Goal: Task Accomplishment & Management: Manage account settings

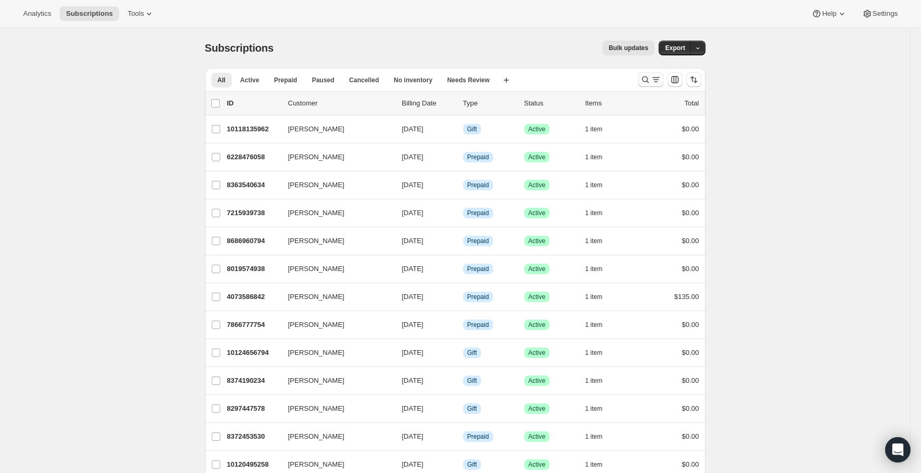
click at [644, 81] on icon "Search and filter results" at bounding box center [645, 79] width 11 height 11
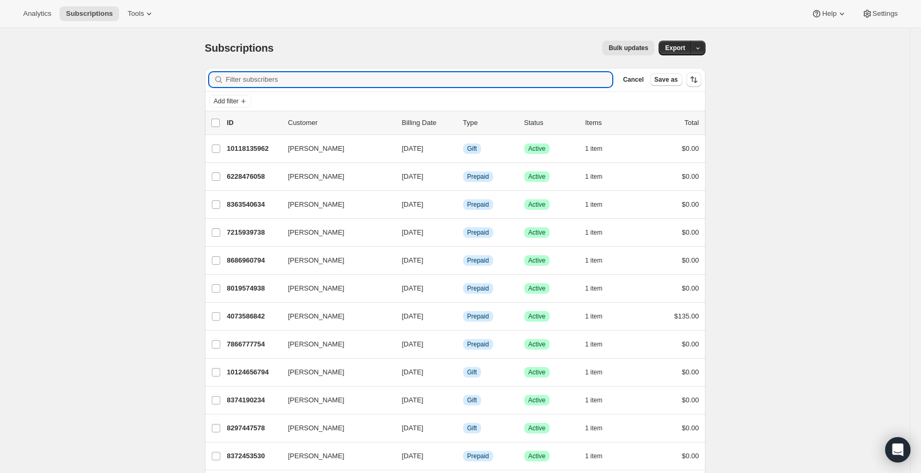
paste input "[PERSON_NAME][EMAIL_ADDRESS][PERSON_NAME][DOMAIN_NAME]"
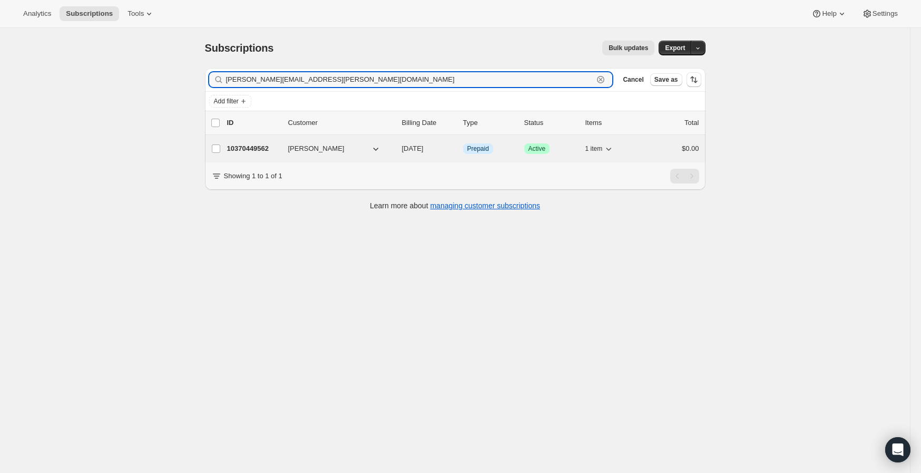
type input "[PERSON_NAME][EMAIL_ADDRESS][PERSON_NAME][DOMAIN_NAME]"
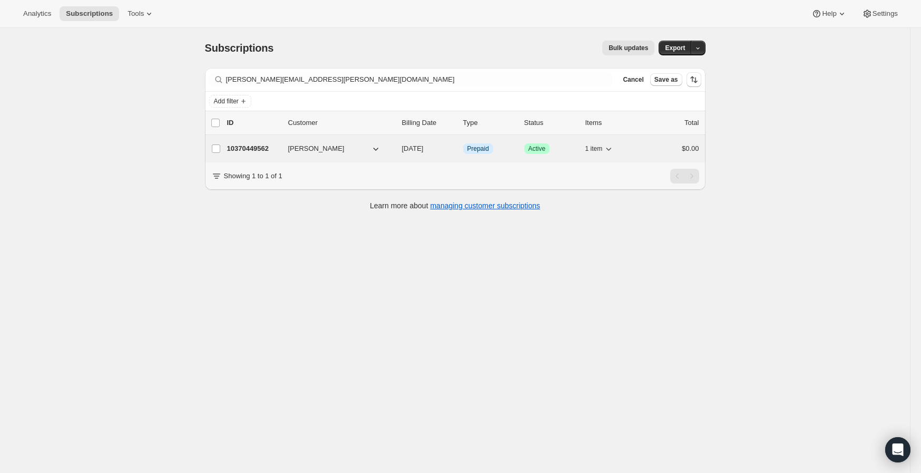
click at [260, 151] on p "10370449562" at bounding box center [253, 148] width 53 height 11
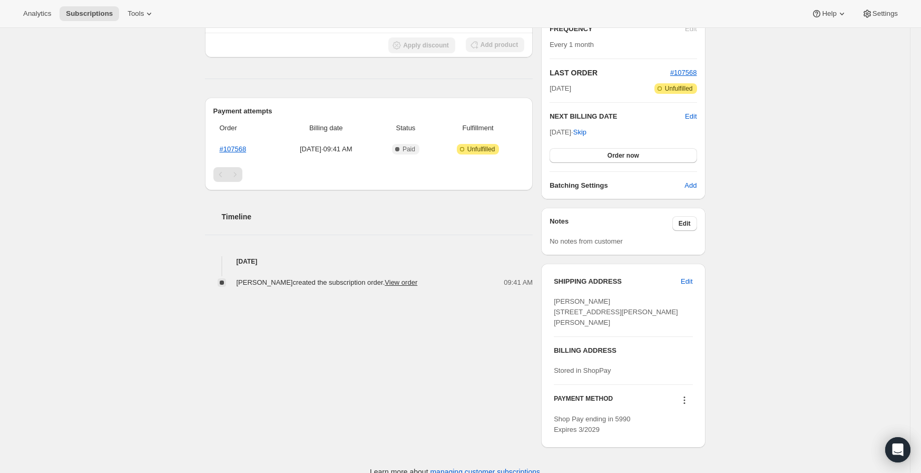
scroll to position [223, 0]
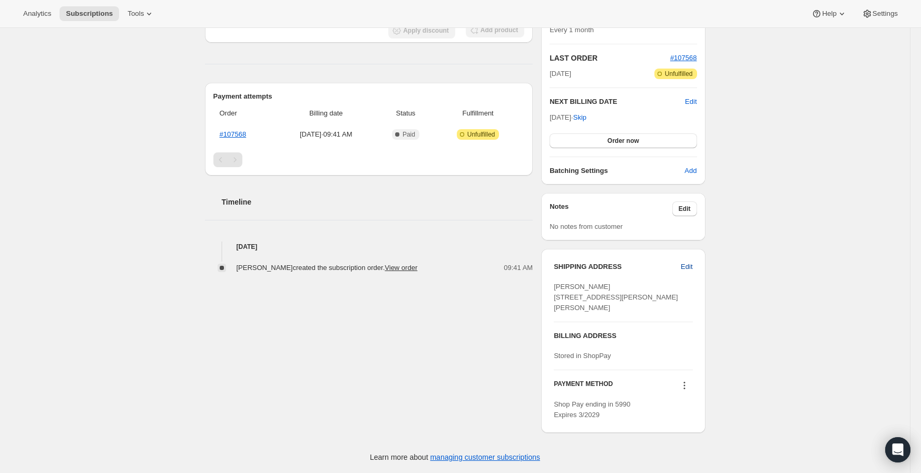
click at [693, 261] on span "Edit" at bounding box center [687, 266] width 12 height 11
select select "[GEOGRAPHIC_DATA]"
select select "GA"
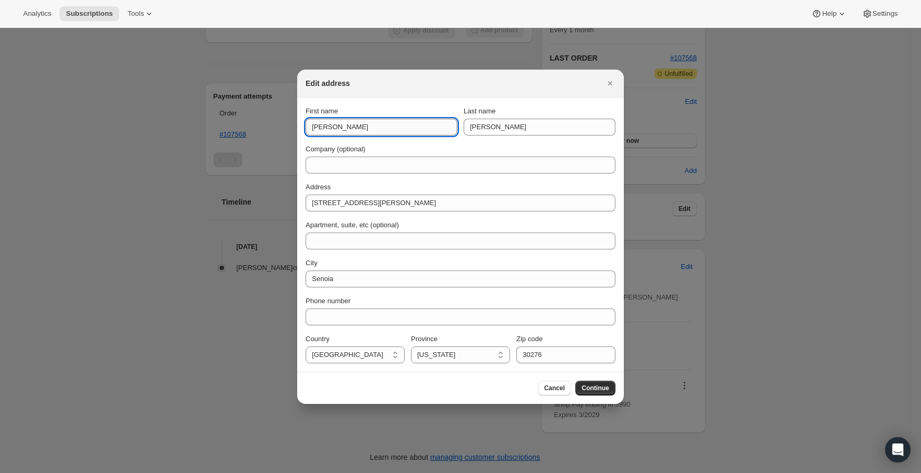
click at [368, 128] on input "[PERSON_NAME]" at bounding box center [382, 127] width 152 height 17
paste input "[PERSON_NAME]"
click at [368, 128] on input "[PERSON_NAME]" at bounding box center [382, 127] width 152 height 17
type input "[PERSON_NAME]"
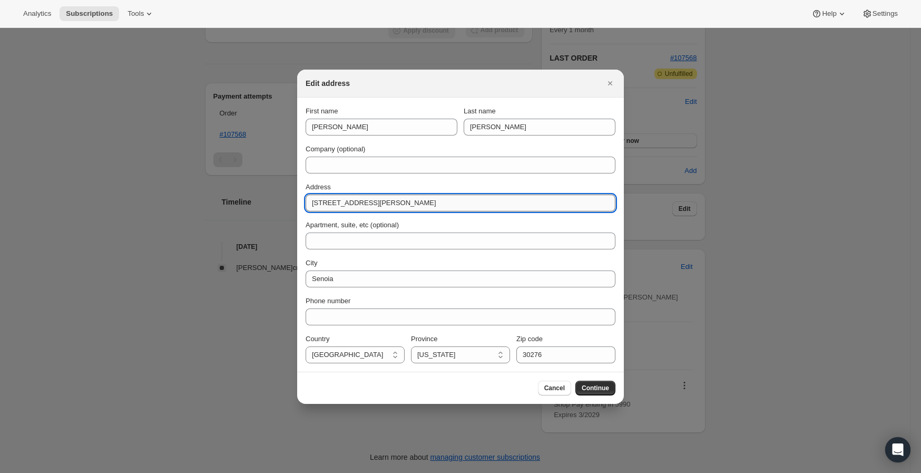
click at [414, 204] on input "[STREET_ADDRESS][PERSON_NAME]" at bounding box center [461, 202] width 310 height 17
paste input "0900 [PERSON_NAME] Mountain Trail [PERSON_NAME], CO 80820"
click at [454, 206] on input "[STREET_ADDRESS][PERSON_NAME][PERSON_NAME]" at bounding box center [461, 202] width 310 height 17
type input "10900 [PERSON_NAME] Mountain Trail [PERSON_NAME], [GEOGRAPHIC_DATA]"
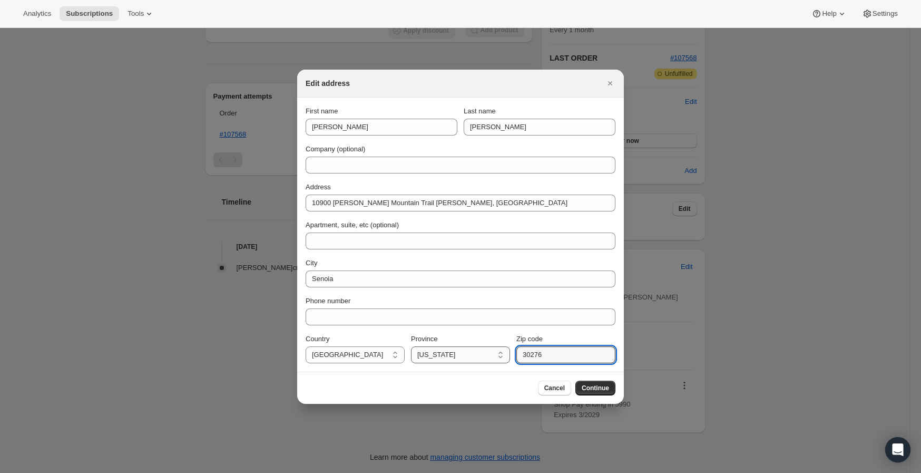
drag, startPoint x: 564, startPoint y: 354, endPoint x: 494, endPoint y: 353, distance: 70.1
click at [499, 352] on div "Country [GEOGRAPHIC_DATA] [GEOGRAPHIC_DATA] [GEOGRAPHIC_DATA] [GEOGRAPHIC_DATA]…" at bounding box center [461, 349] width 310 height 30
paste input "80820"
type input "80820"
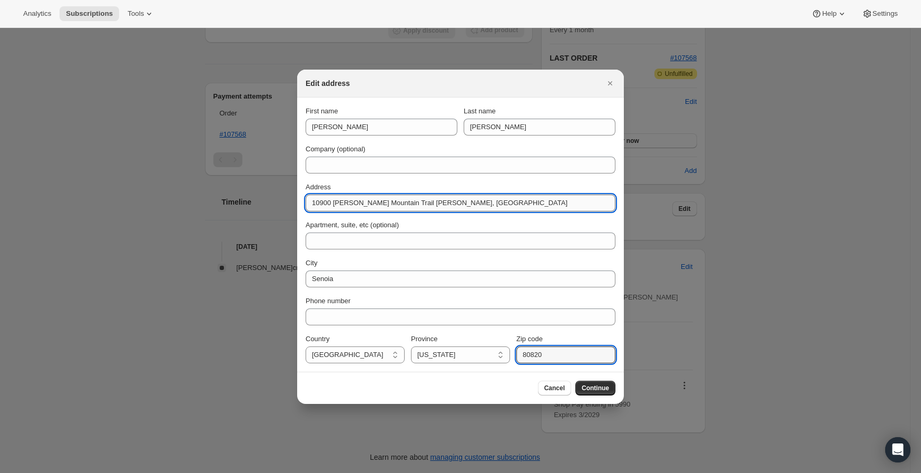
click at [425, 201] on input "10900 [PERSON_NAME] Mountain Trail [PERSON_NAME], [GEOGRAPHIC_DATA]" at bounding box center [461, 202] width 310 height 17
click at [424, 202] on input "10900 [PERSON_NAME] Mountain Trail [PERSON_NAME], [GEOGRAPHIC_DATA]" at bounding box center [461, 202] width 310 height 17
type input "[STREET_ADDRESS][PERSON_NAME]"
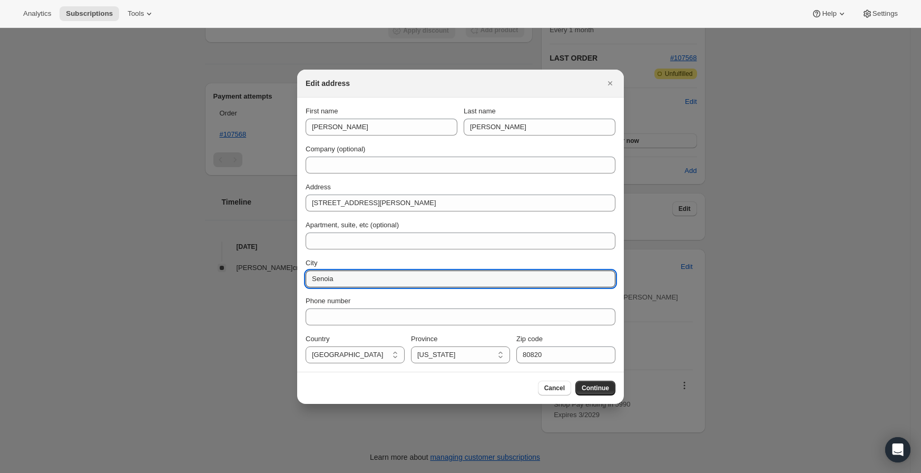
drag, startPoint x: 344, startPoint y: 276, endPoint x: 280, endPoint y: 271, distance: 64.5
click at [280, 473] on div "Edit address First name [PERSON_NAME] Last name [PERSON_NAME] Company (optional…" at bounding box center [460, 473] width 921 height 0
paste input "[PERSON_NAME]"
type input "[PERSON_NAME]"
click at [452, 349] on select "[US_STATE] [US_STATE] [US_STATE] [US_STATE] [US_STATE] [US_STATE] [US_STATE] [U…" at bounding box center [460, 354] width 99 height 17
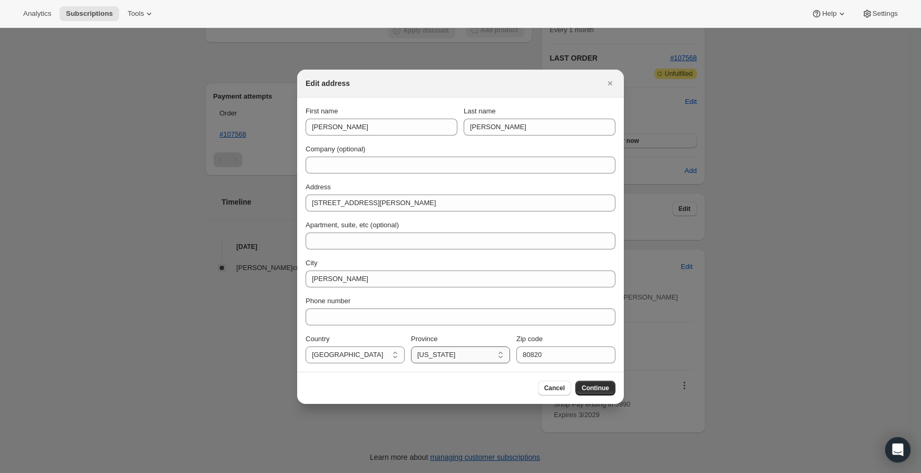
select select "CO"
click at [411, 346] on select "[US_STATE] [US_STATE] [US_STATE] [US_STATE] [US_STATE] [US_STATE] [US_STATE] [U…" at bounding box center [460, 354] width 99 height 17
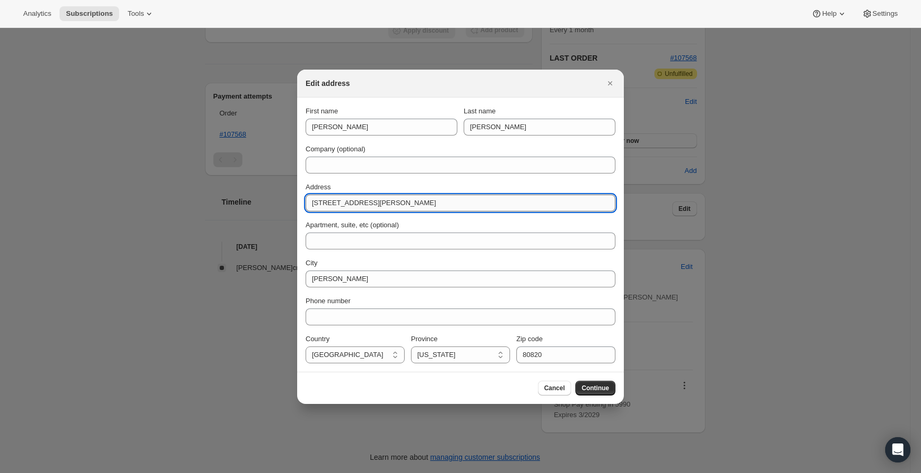
click at [454, 200] on input "[STREET_ADDRESS][PERSON_NAME]" at bounding box center [461, 202] width 310 height 17
type input "10900 [PERSON_NAME] Mountain Trail"
click at [594, 386] on span "Continue" at bounding box center [595, 388] width 27 height 8
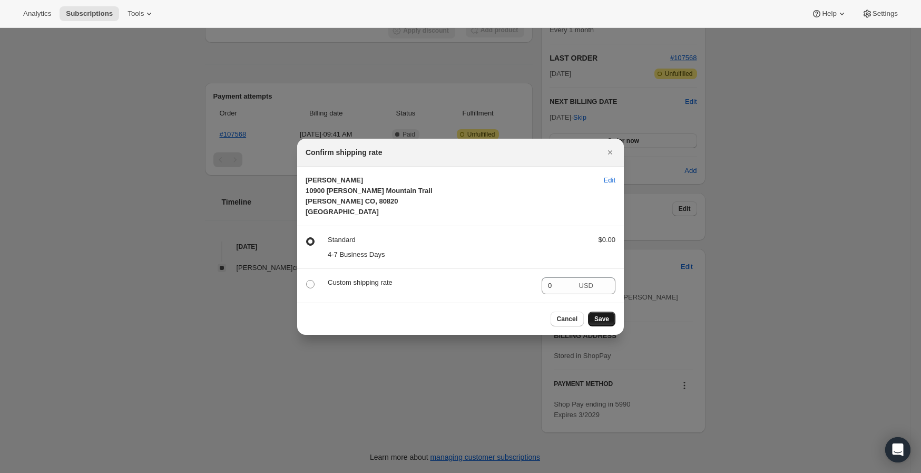
click at [597, 316] on span "Save" at bounding box center [602, 319] width 15 height 8
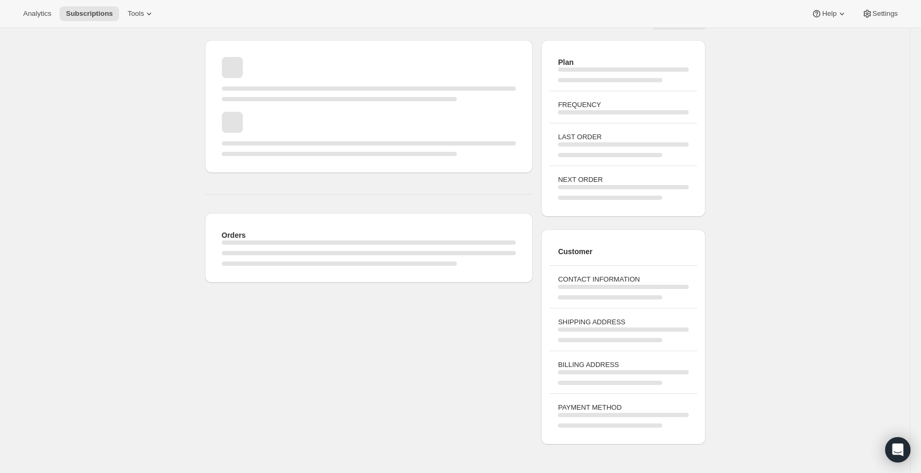
scroll to position [219, 0]
